Goal: Use online tool/utility

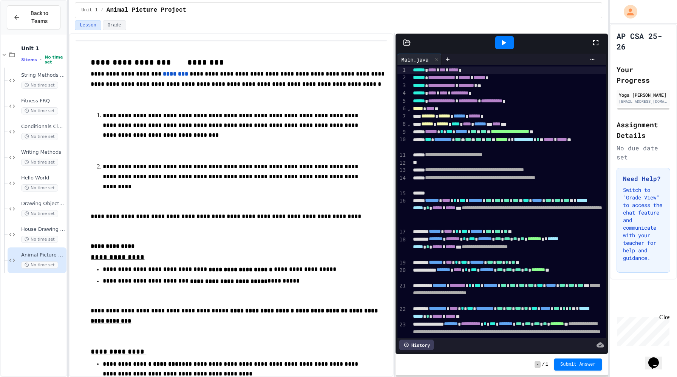
click at [500, 46] on icon at bounding box center [503, 42] width 9 height 9
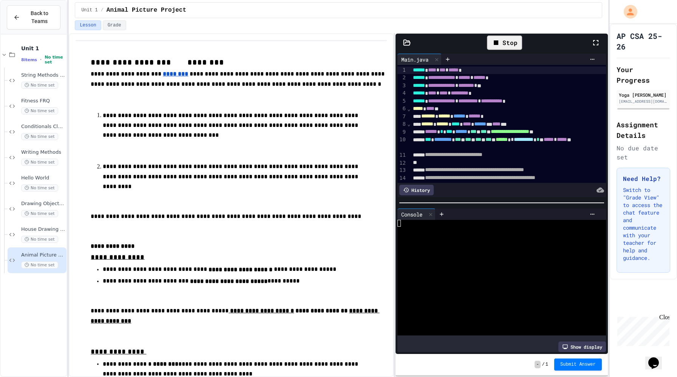
click at [573, 345] on div "Show display" at bounding box center [582, 347] width 48 height 11
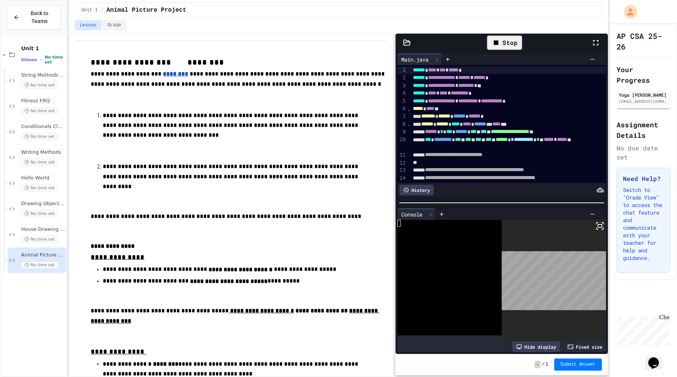
click at [598, 229] on icon at bounding box center [600, 225] width 9 height 9
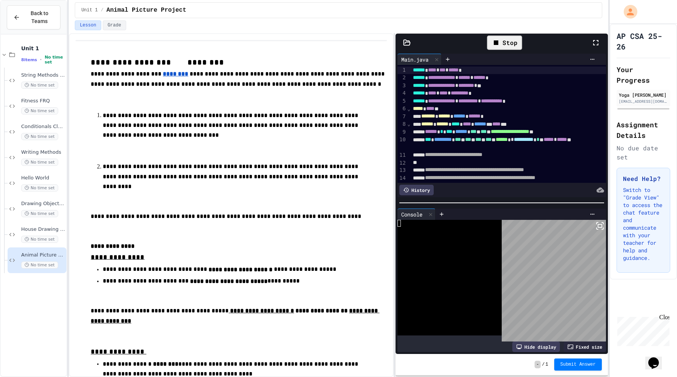
click at [597, 223] on icon at bounding box center [600, 225] width 9 height 9
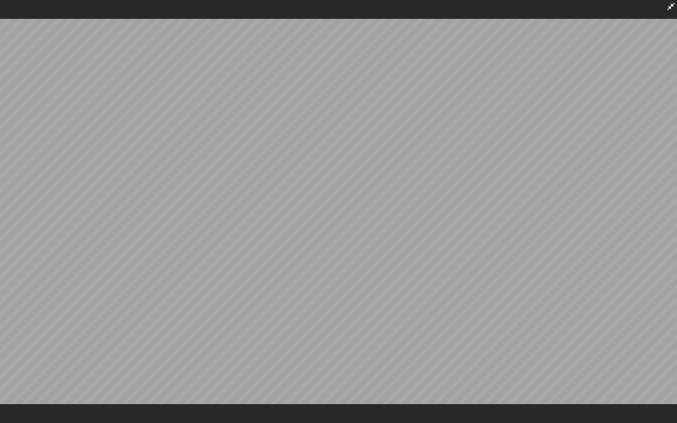
click at [671, 10] on icon at bounding box center [671, 6] width 9 height 9
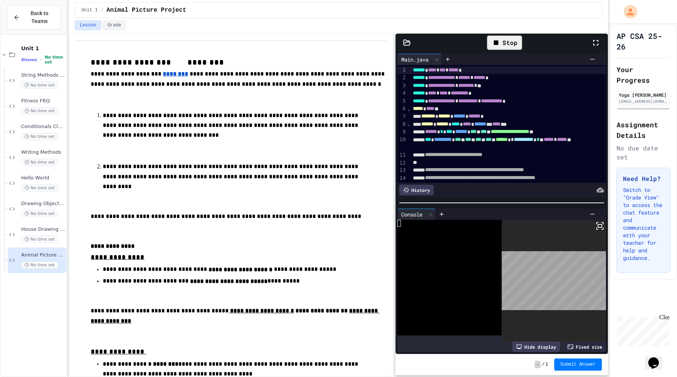
click at [494, 48] on div "Stop" at bounding box center [504, 43] width 35 height 14
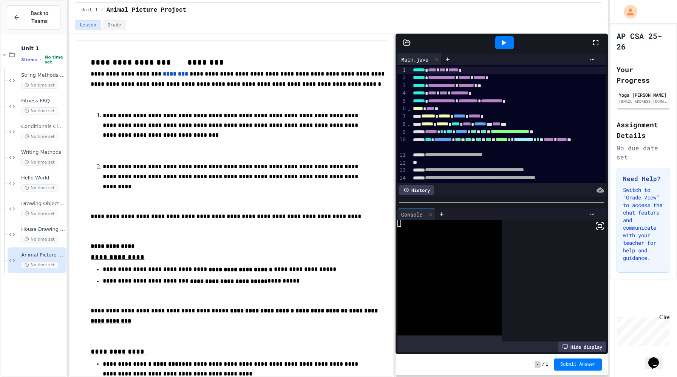
click at [494, 46] on div at bounding box center [505, 42] width 26 height 20
click at [499, 46] on icon at bounding box center [503, 42] width 9 height 9
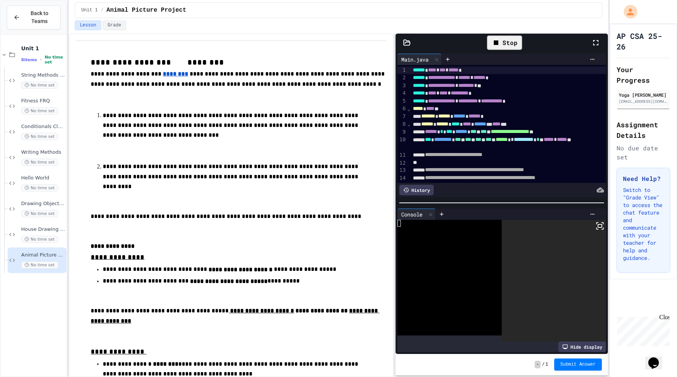
click at [599, 230] on icon at bounding box center [600, 225] width 9 height 9
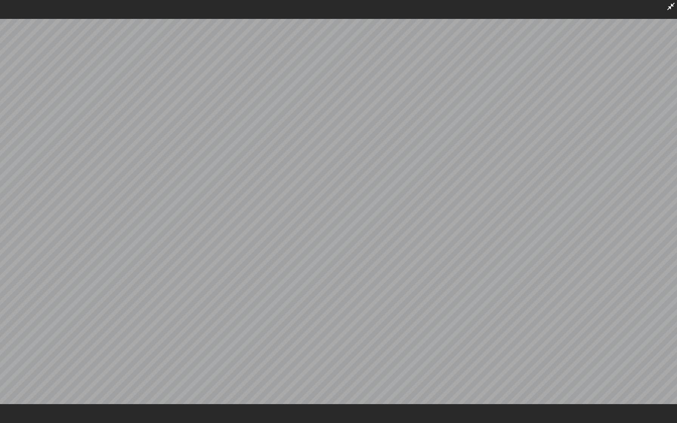
click at [675, 4] on icon at bounding box center [671, 6] width 9 height 9
